Goal: Information Seeking & Learning: Compare options

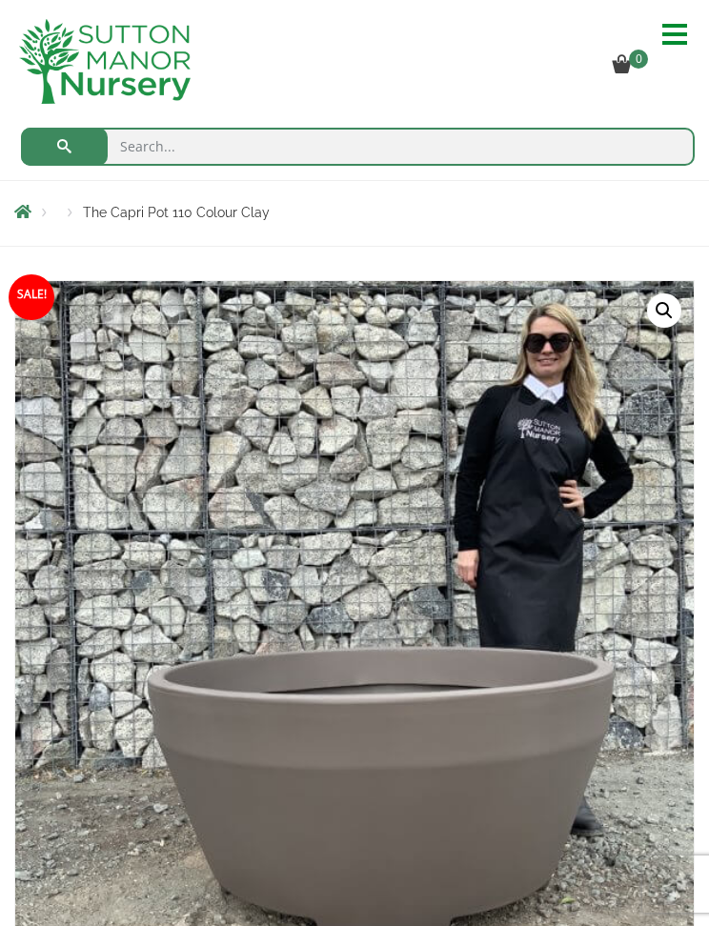
click at [664, 41] on hr at bounding box center [674, 43] width 25 height 4
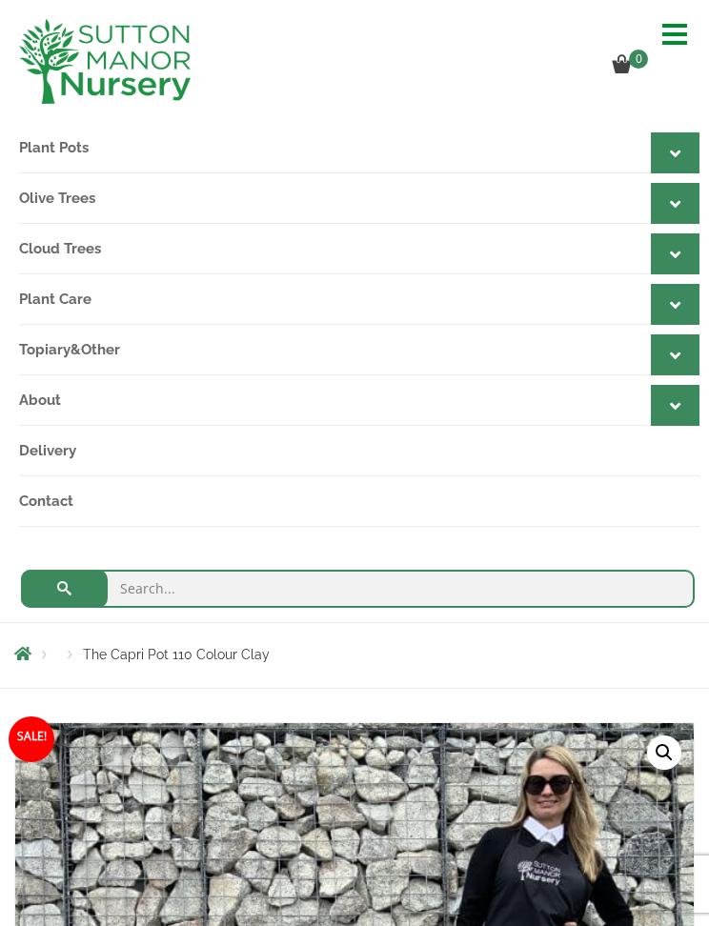
click at [672, 145] on icon at bounding box center [674, 153] width 10 height 17
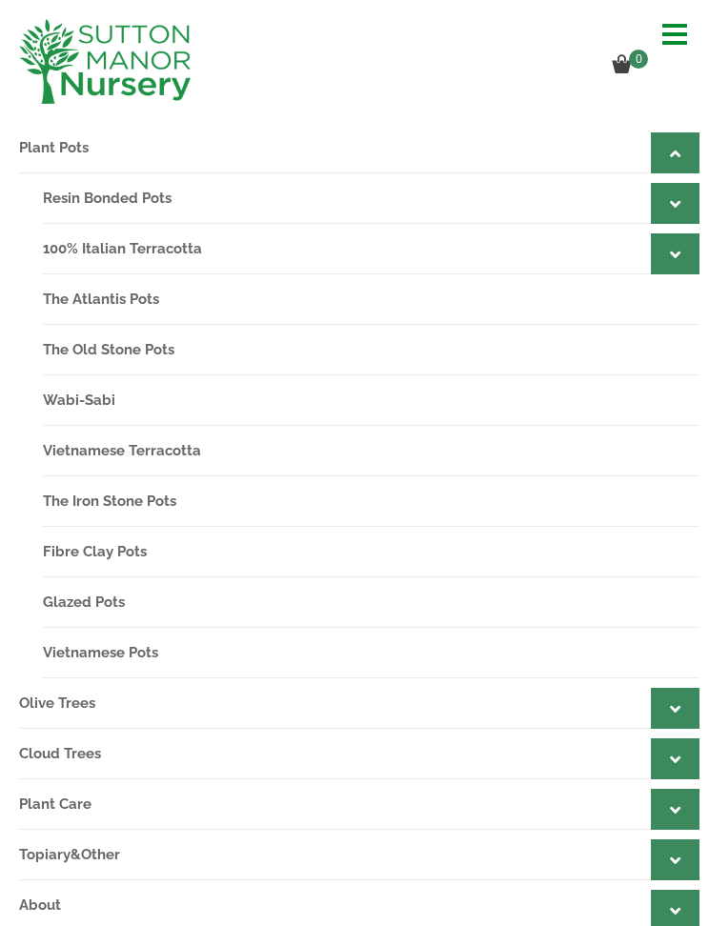
click at [679, 203] on icon at bounding box center [674, 203] width 10 height 17
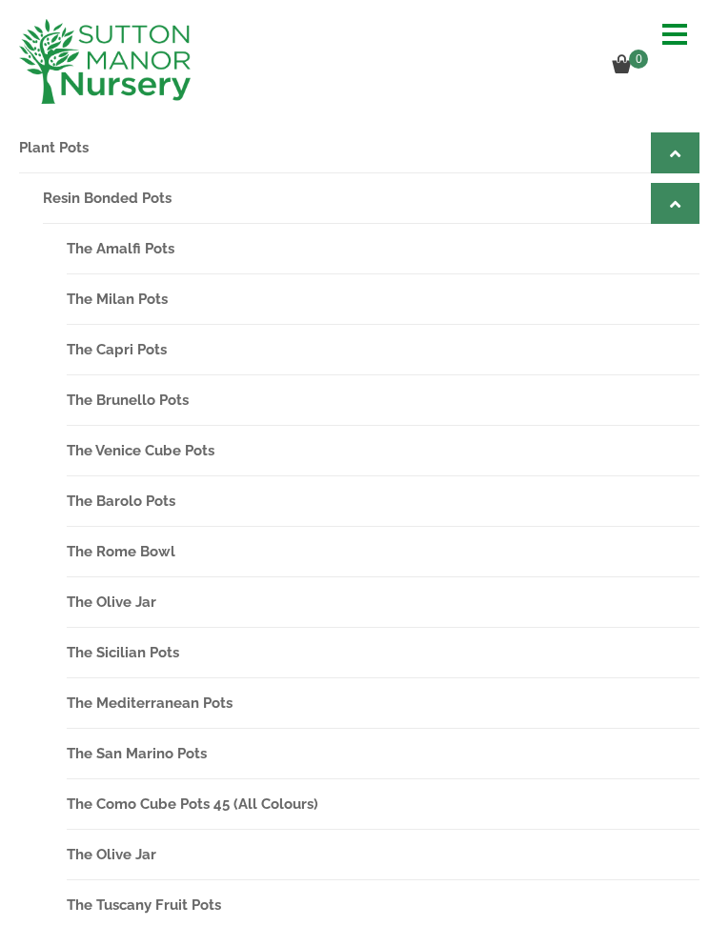
click at [151, 495] on link "The Barolo Pots" at bounding box center [383, 501] width 632 height 50
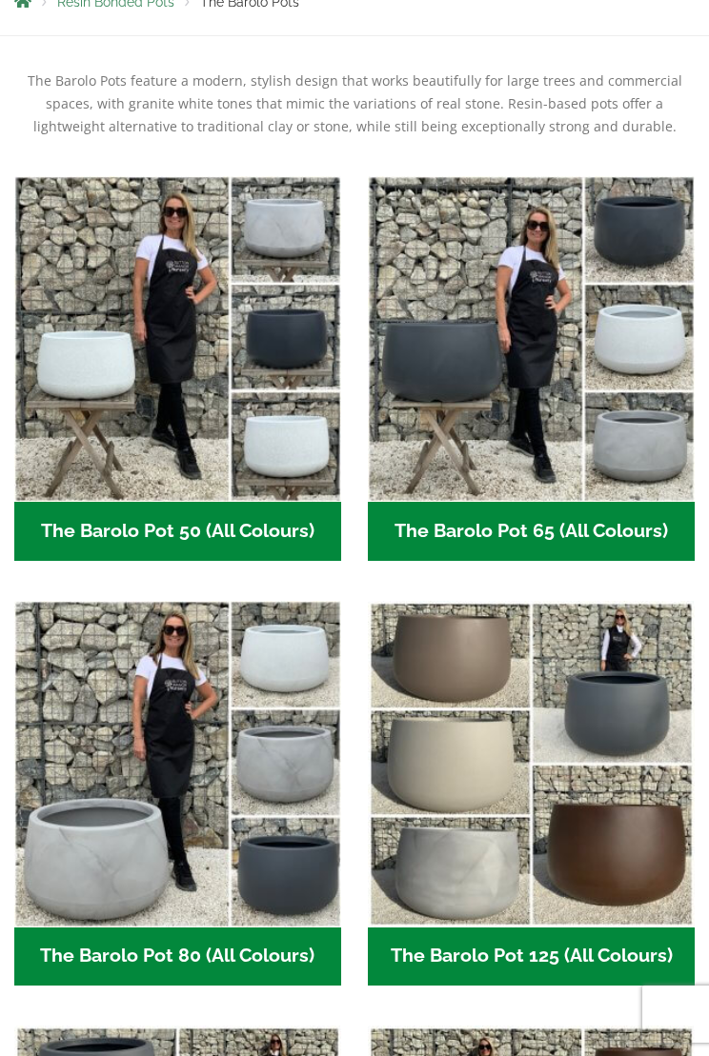
scroll to position [312, 0]
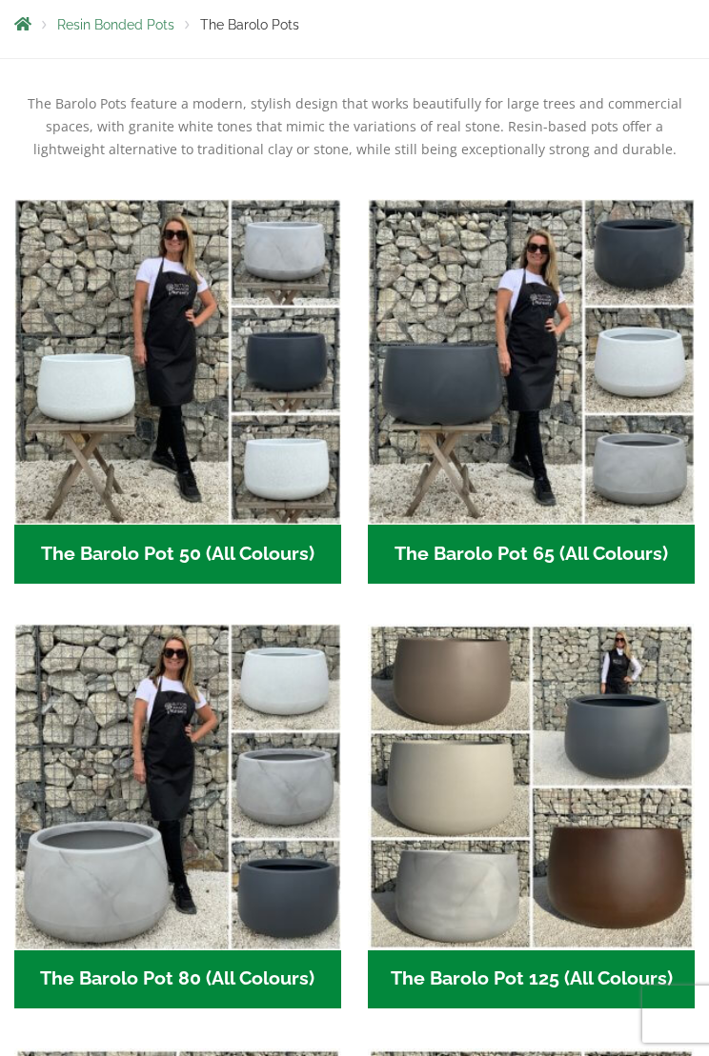
click at [590, 556] on h2 "The Barolo Pot 65 (All Colours) (6)" at bounding box center [531, 554] width 327 height 59
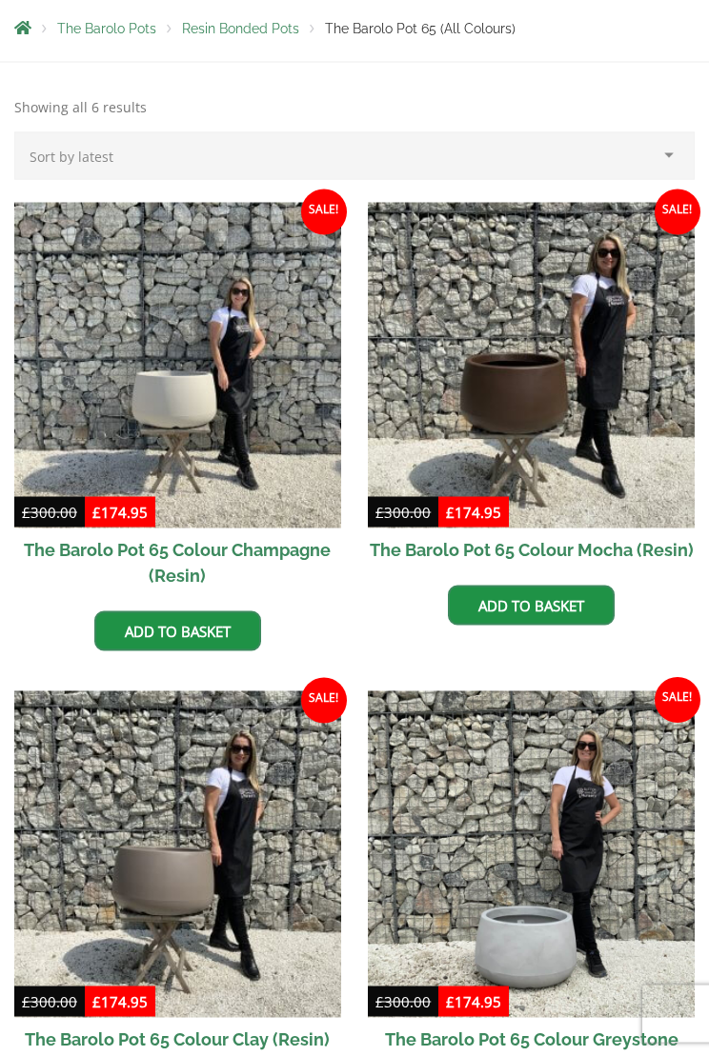
scroll to position [296, 0]
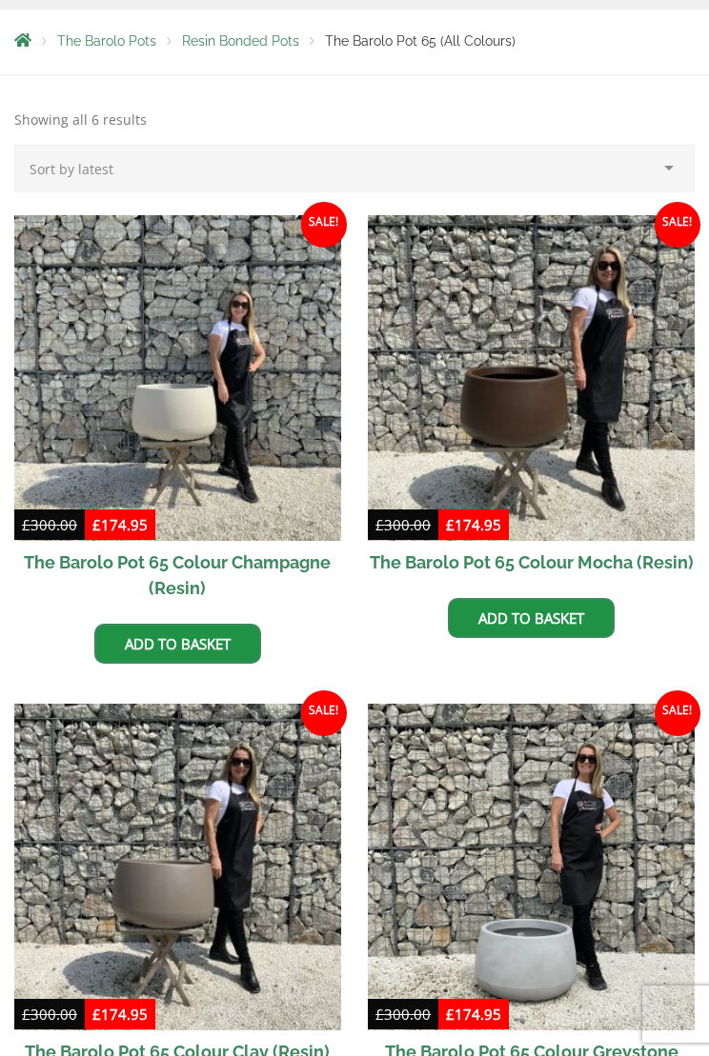
click at [187, 412] on img at bounding box center [177, 378] width 327 height 327
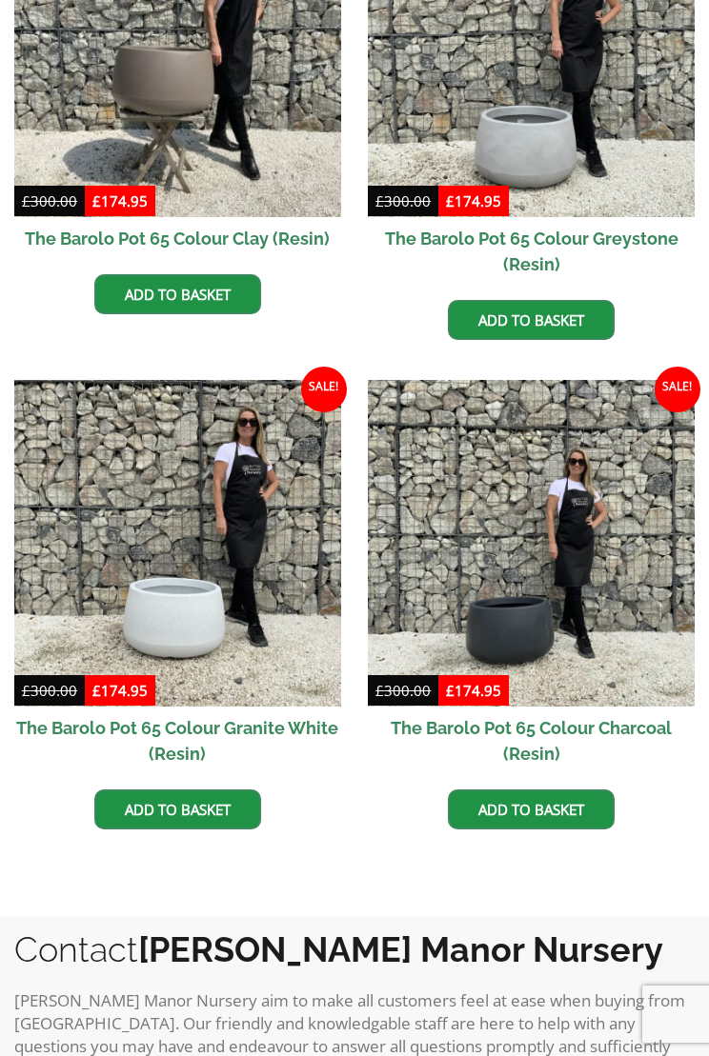
scroll to position [1110, 0]
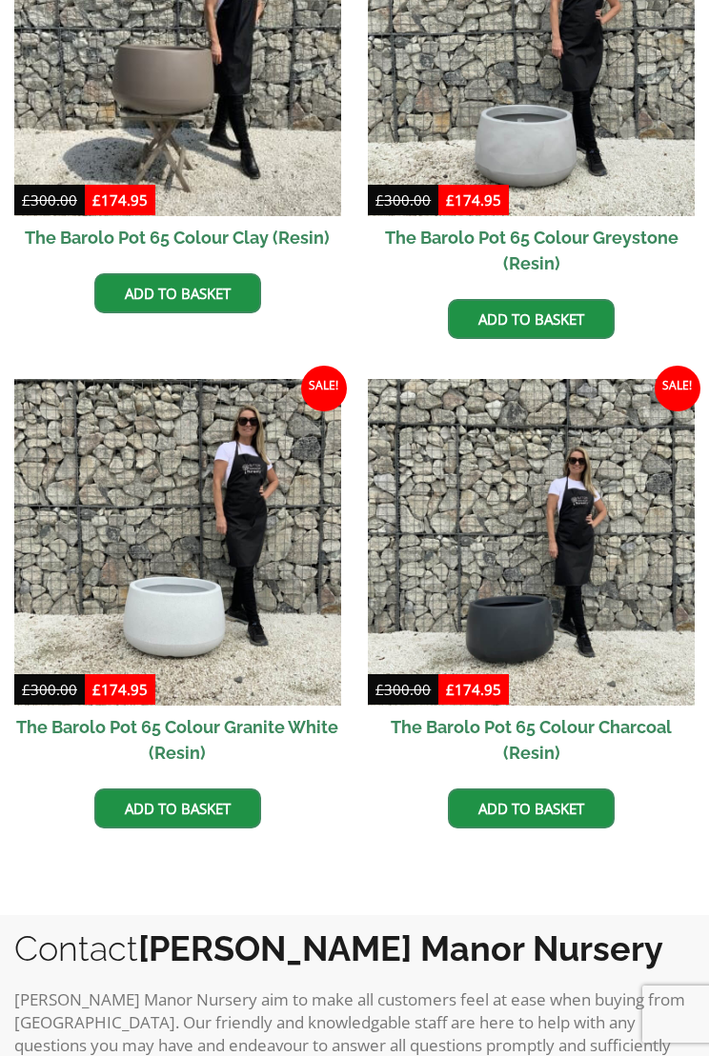
click at [206, 627] on img at bounding box center [177, 542] width 327 height 327
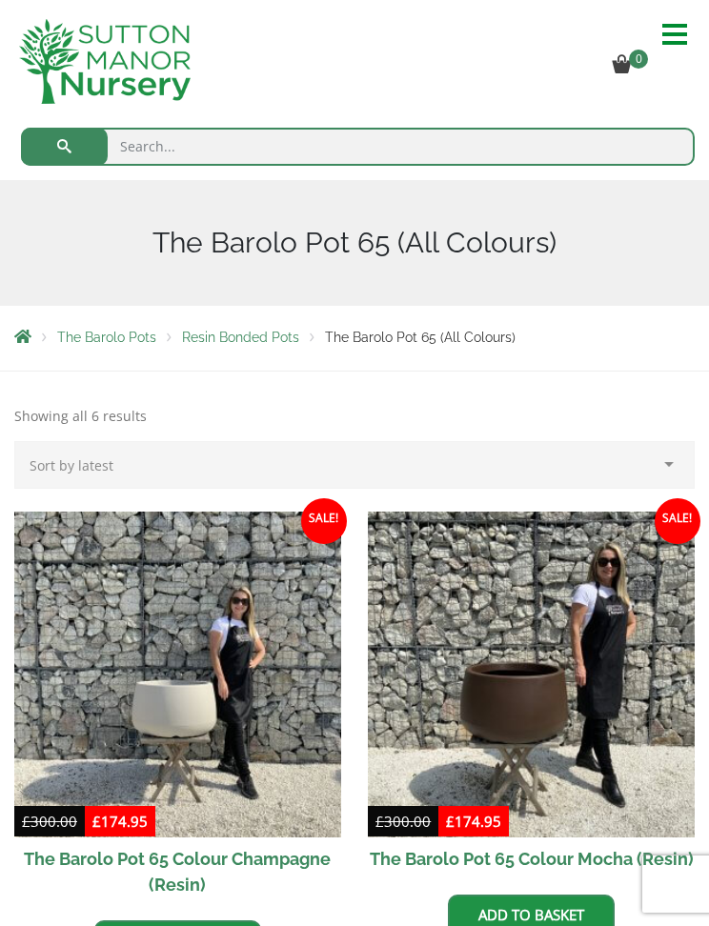
scroll to position [1164, 0]
